Goal: Transaction & Acquisition: Register for event/course

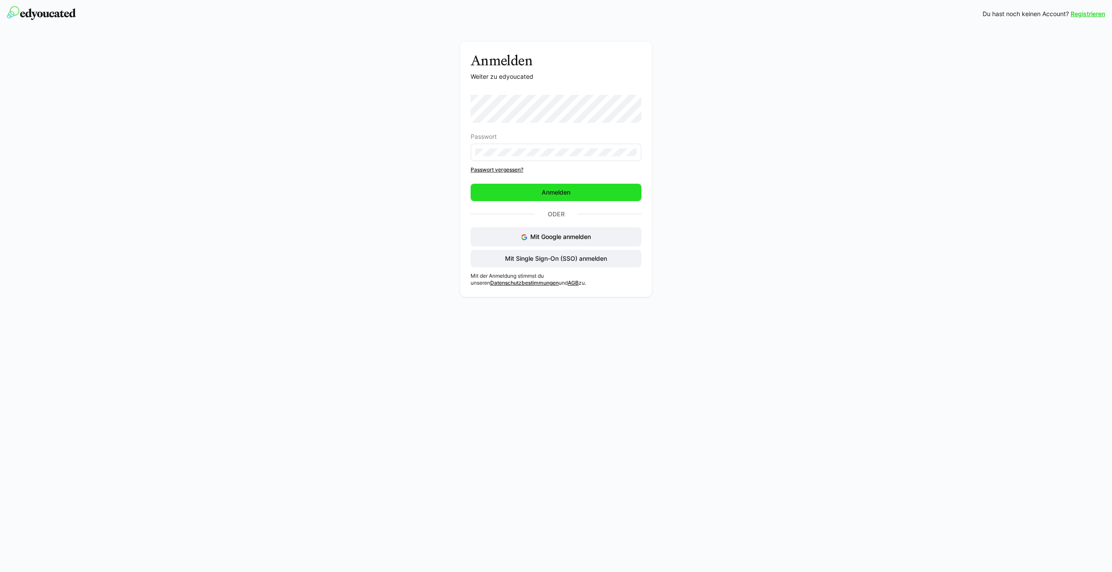
click at [522, 195] on span "Anmelden" at bounding box center [556, 192] width 171 height 17
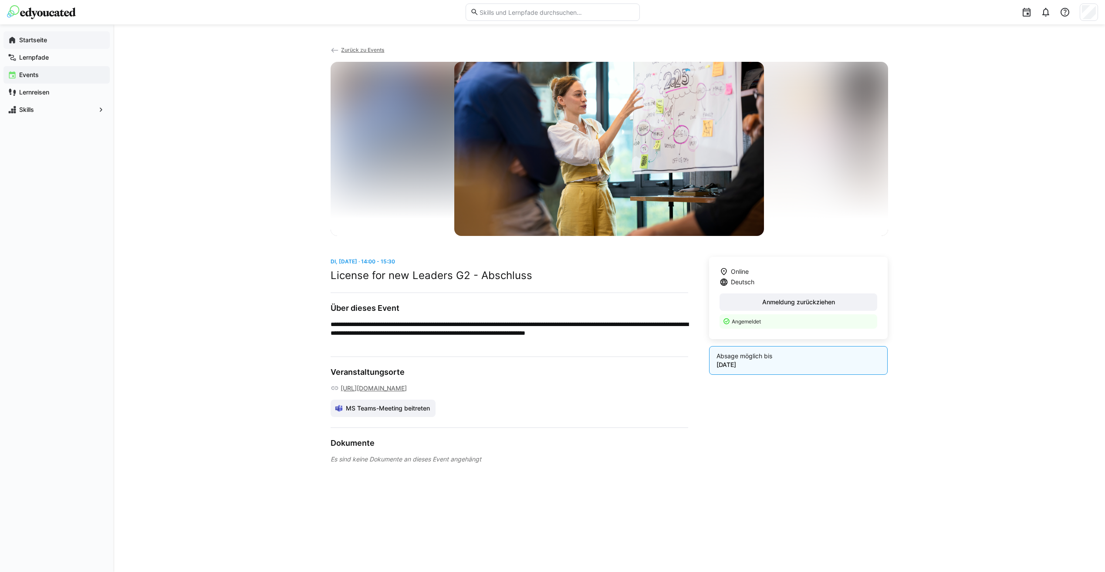
click at [52, 38] on span "Startseite" at bounding box center [62, 40] width 88 height 9
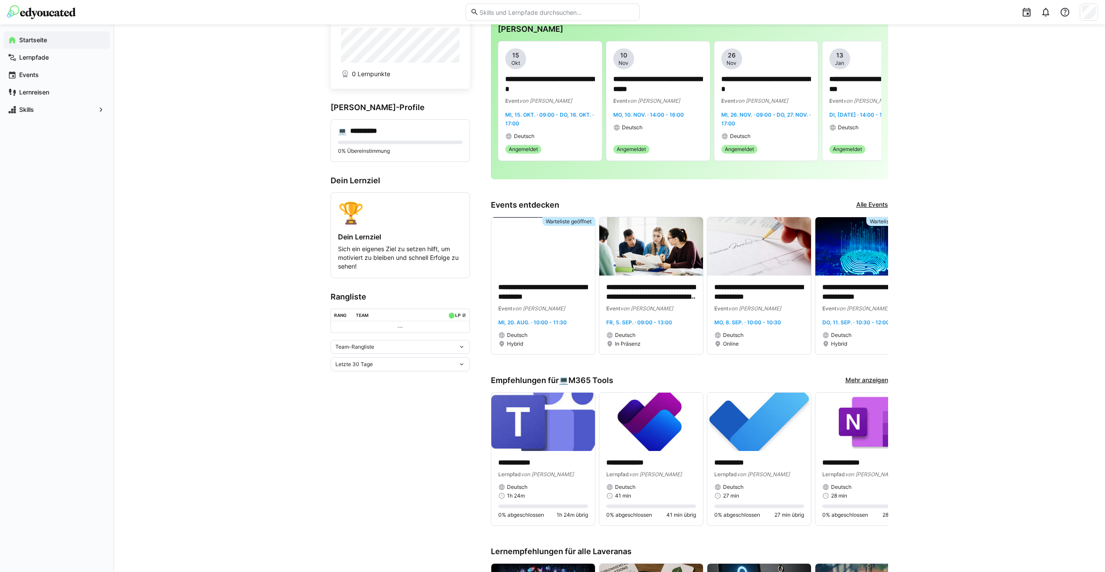
scroll to position [30, 0]
click at [881, 378] on link "Mehr anzeigen" at bounding box center [867, 381] width 43 height 10
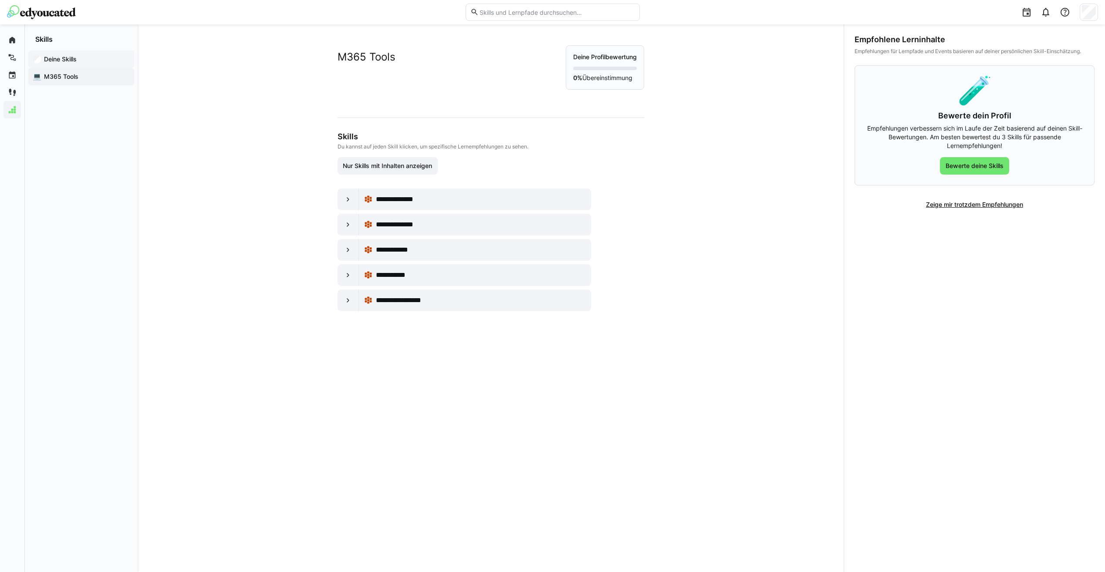
click at [0, 0] on app-navigation-label "Deine Skills" at bounding box center [0, 0] width 0 height 0
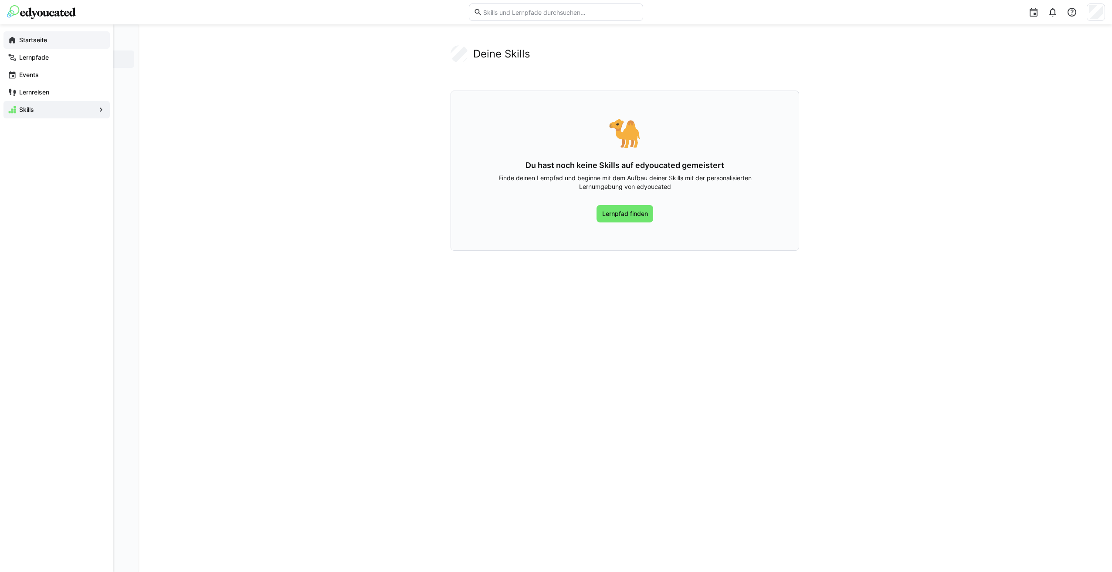
click at [15, 41] on eds-icon at bounding box center [12, 40] width 9 height 9
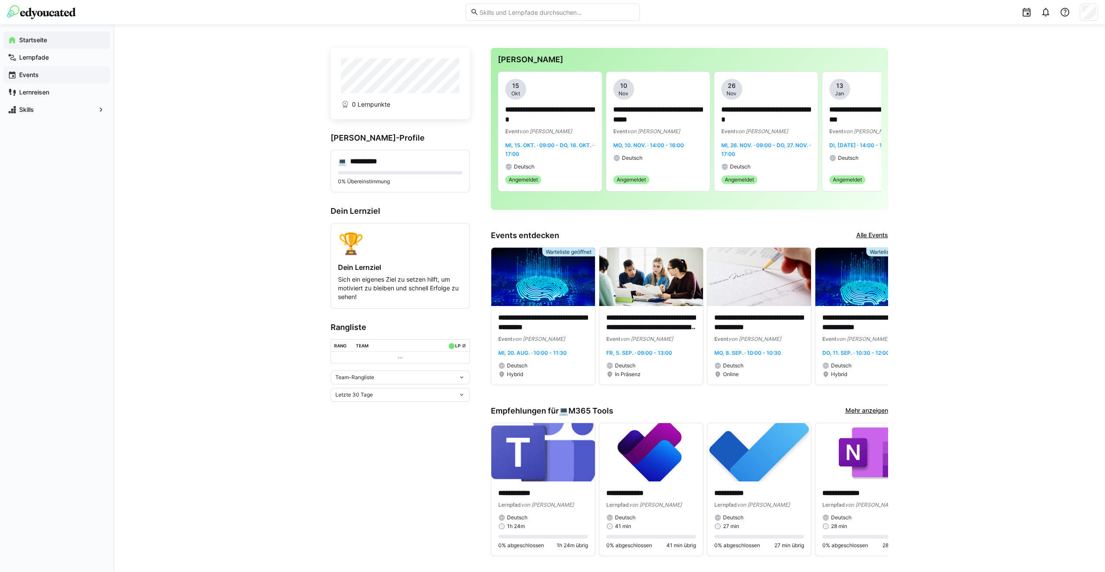
click at [0, 0] on app-navigation-label "Events" at bounding box center [0, 0] width 0 height 0
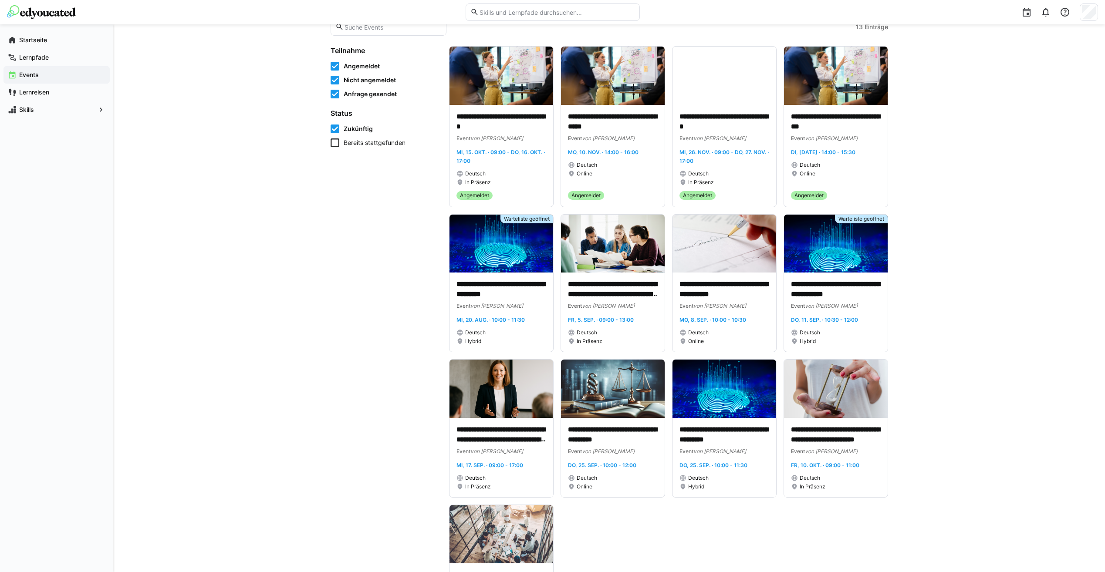
scroll to position [87, 0]
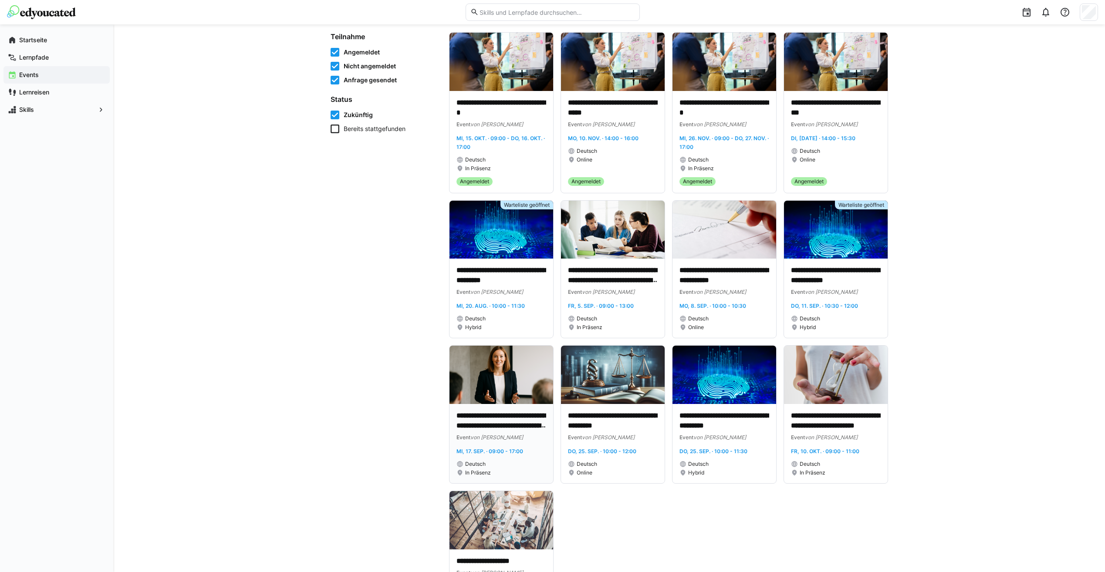
click at [489, 416] on p "**********" at bounding box center [502, 421] width 90 height 20
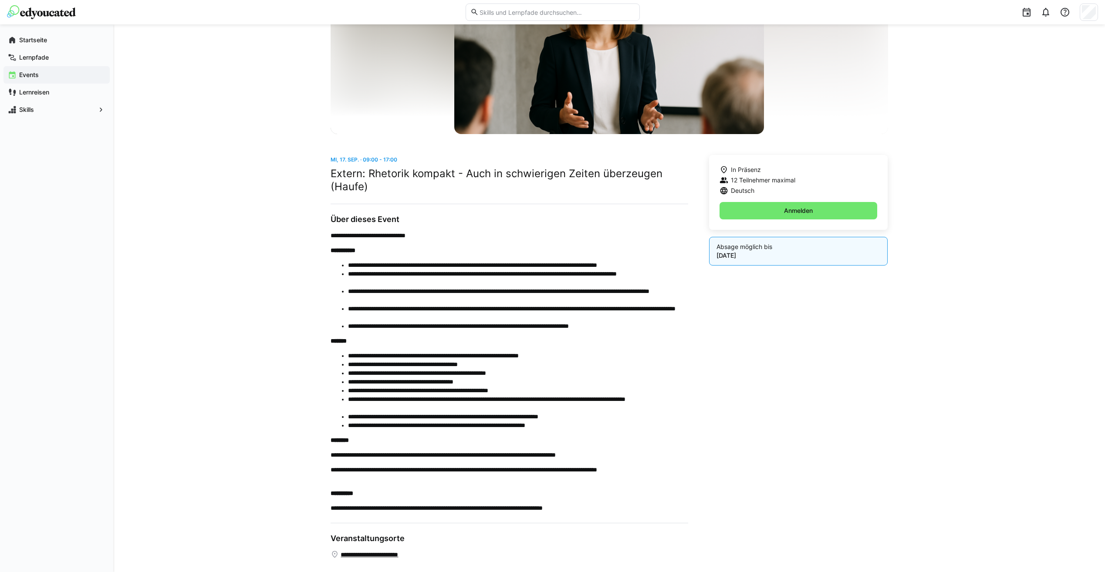
scroll to position [110, 0]
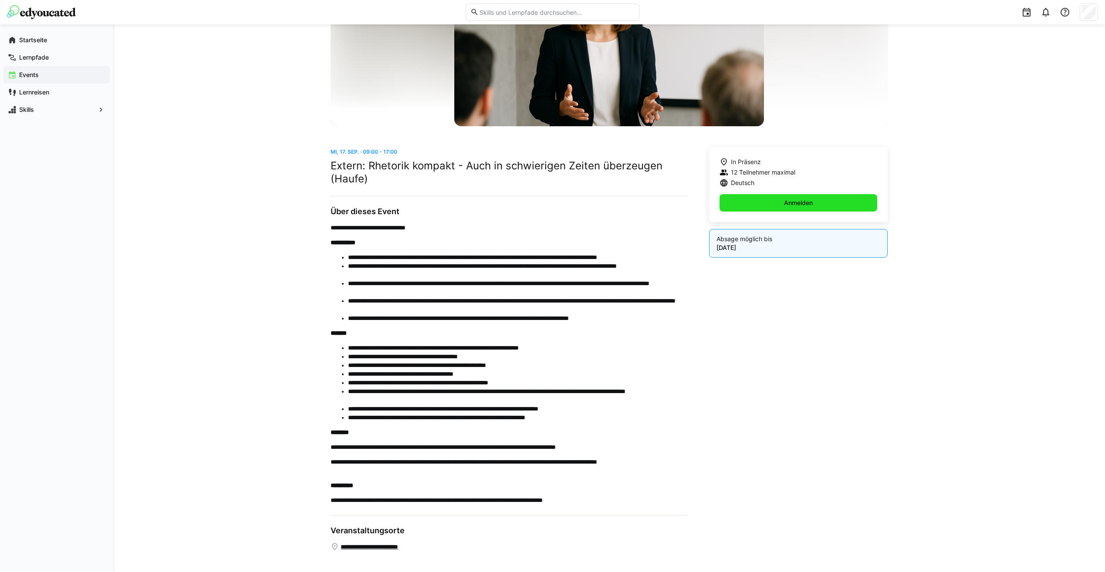
click at [756, 204] on span "Anmelden" at bounding box center [799, 202] width 158 height 17
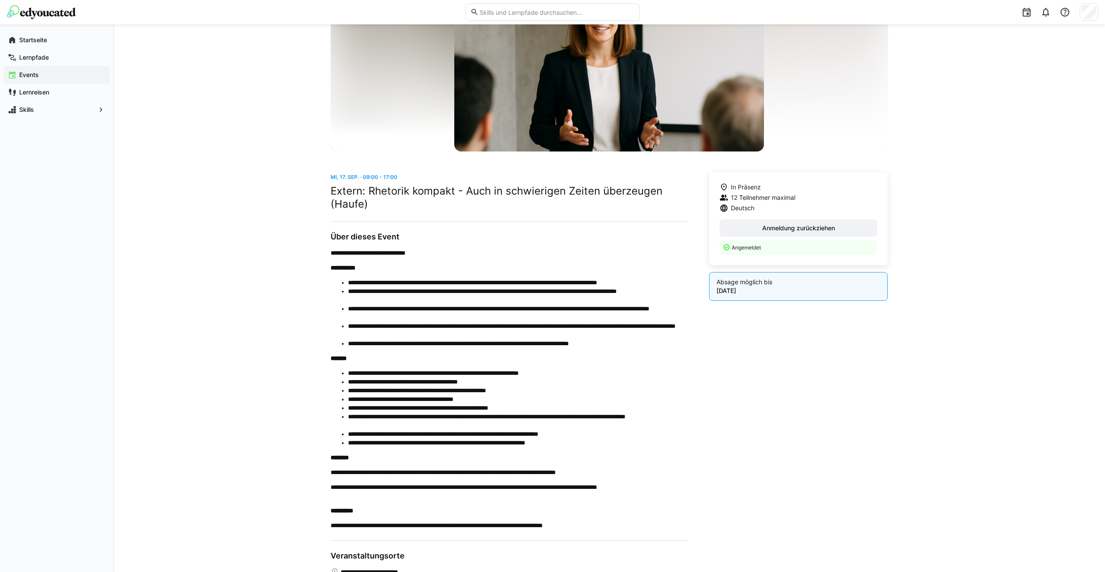
scroll to position [69, 0]
